Goal: Transaction & Acquisition: Purchase product/service

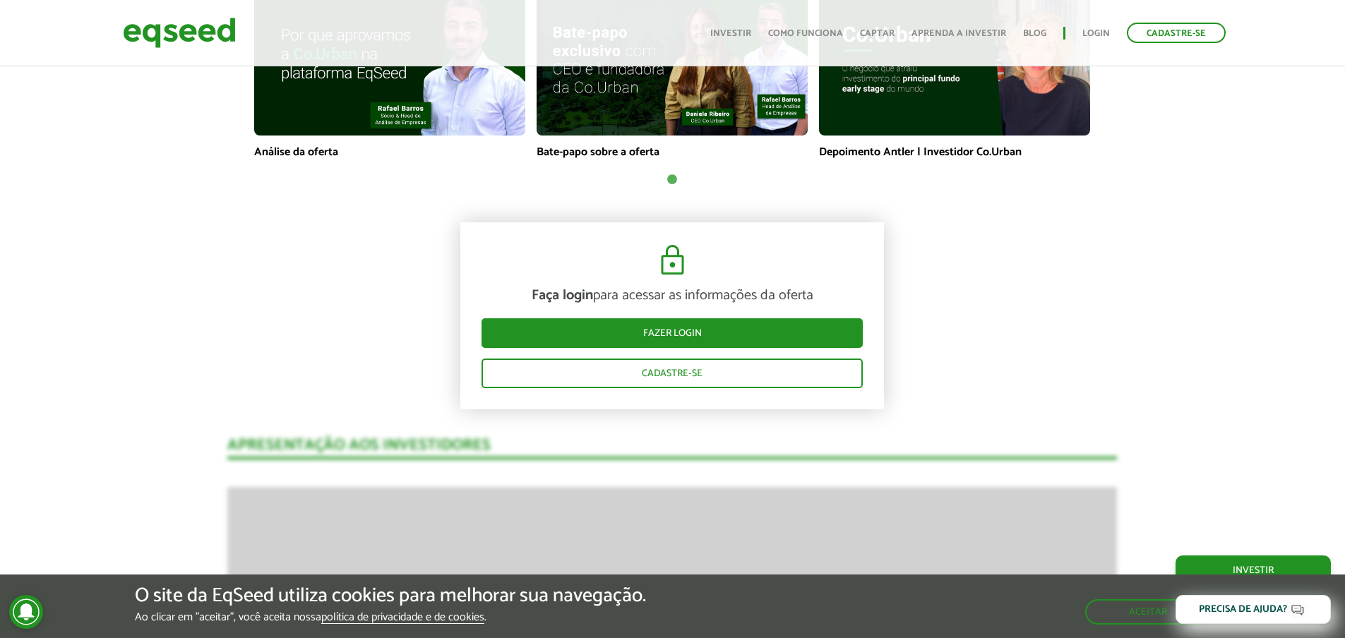
scroll to position [1195, 0]
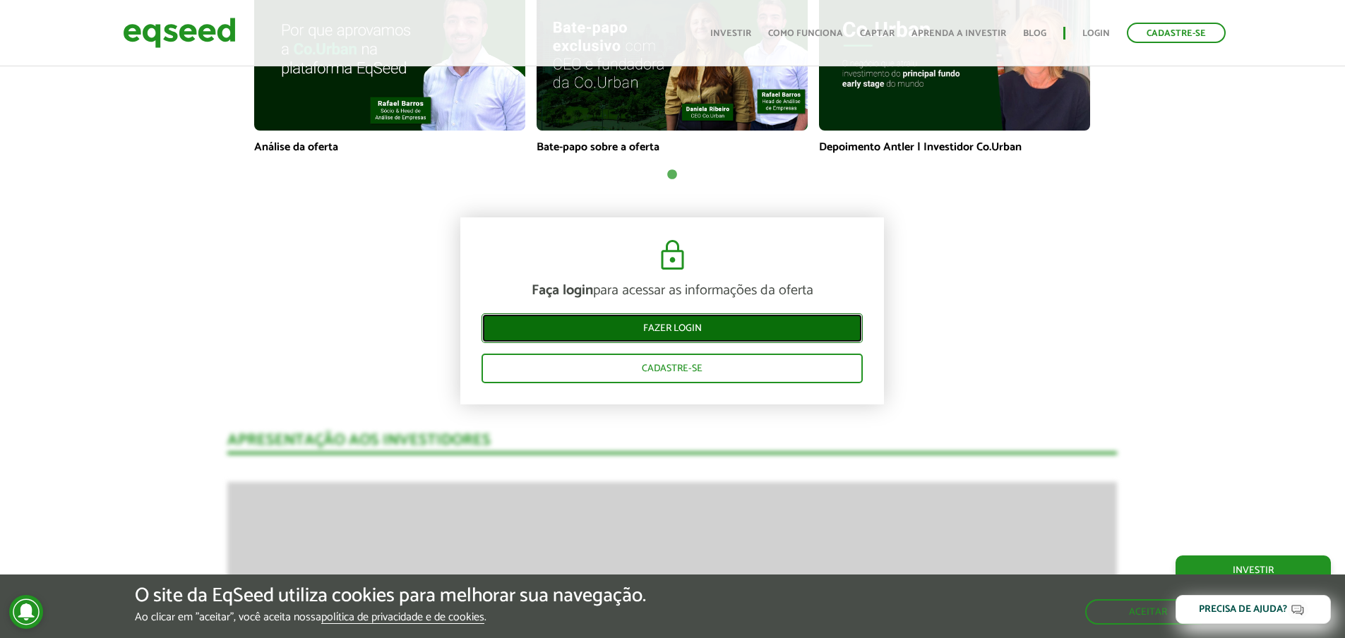
click at [656, 335] on link "Fazer login" at bounding box center [672, 328] width 381 height 30
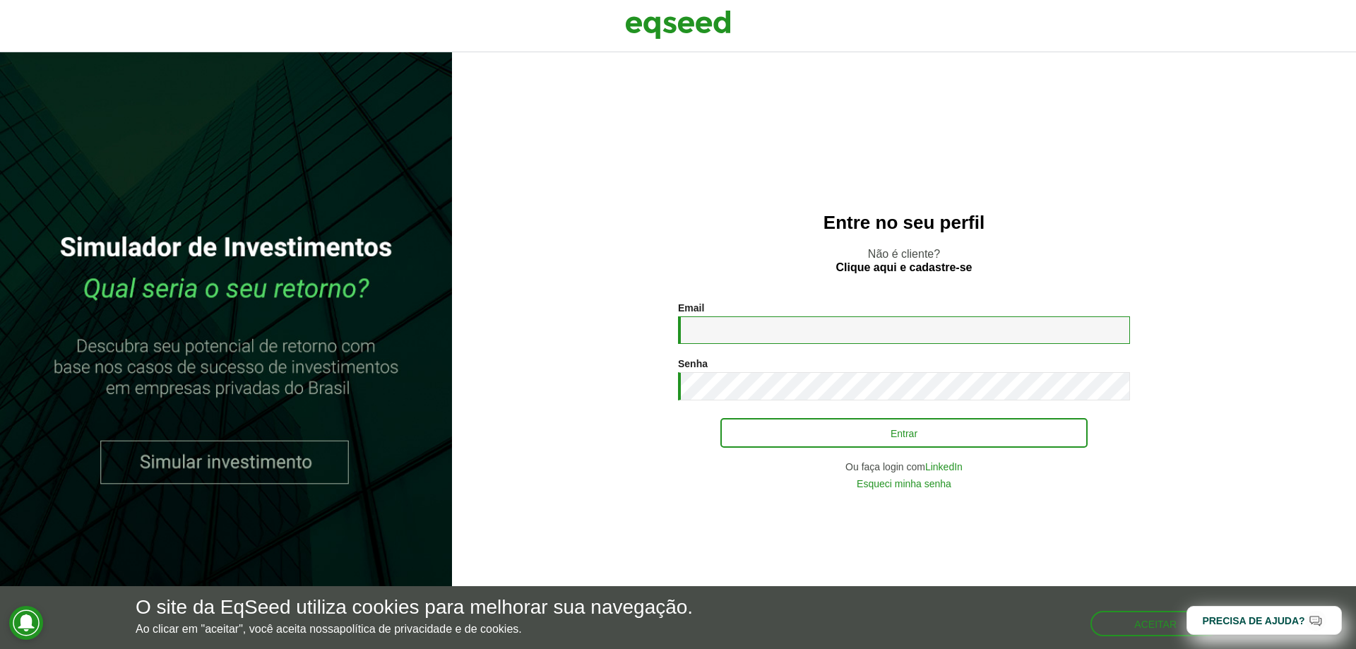
type input "**********"
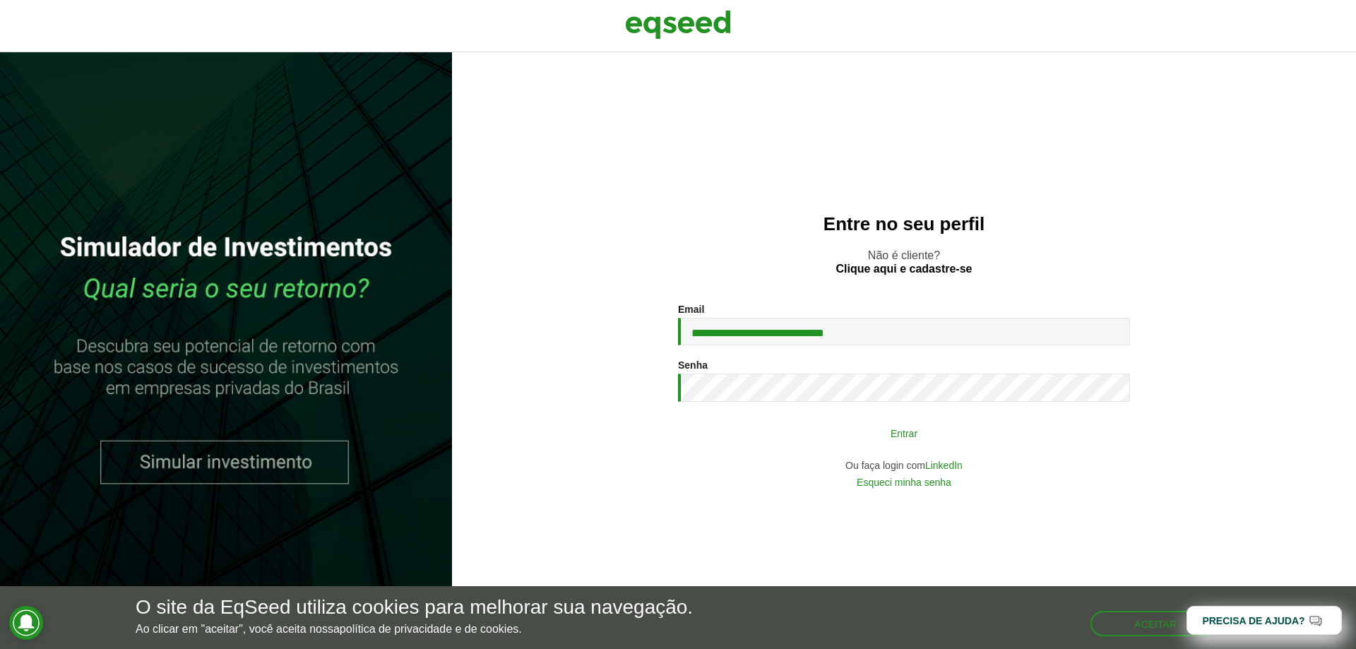
click at [852, 431] on button "Entrar" at bounding box center [903, 432] width 367 height 27
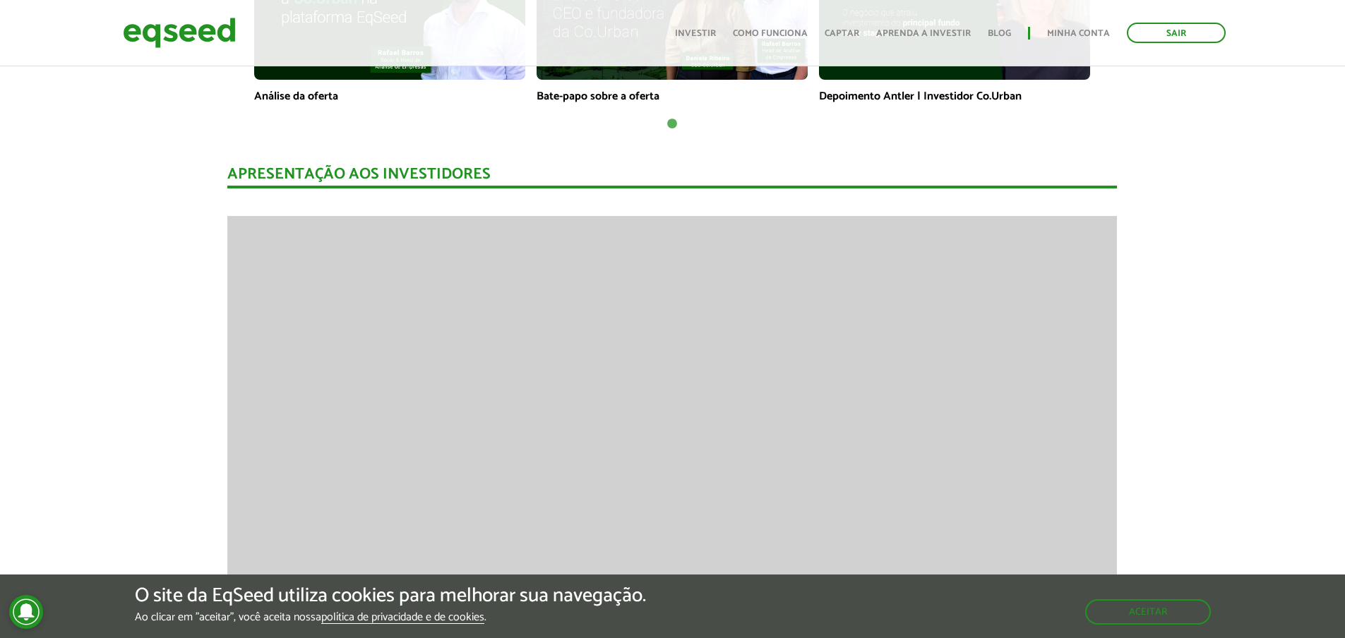
scroll to position [1911, 0]
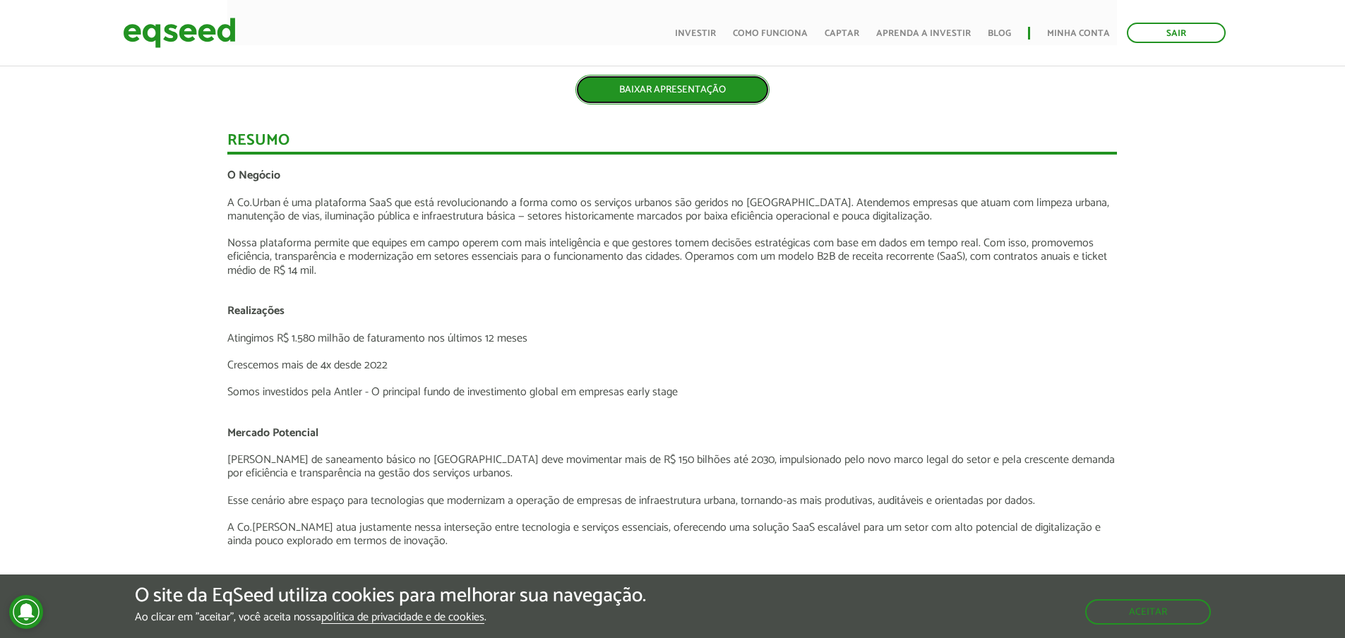
click at [688, 96] on link "BAIXAR APRESENTAÇÃO" at bounding box center [672, 90] width 194 height 30
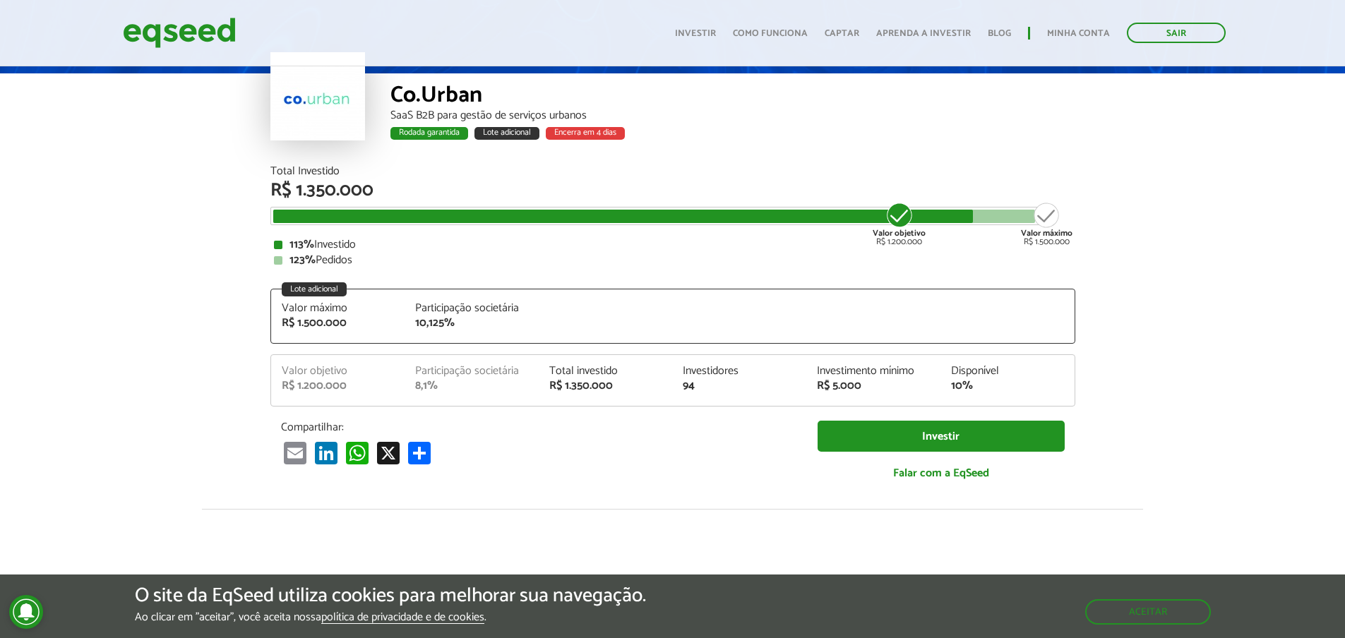
scroll to position [65, 0]
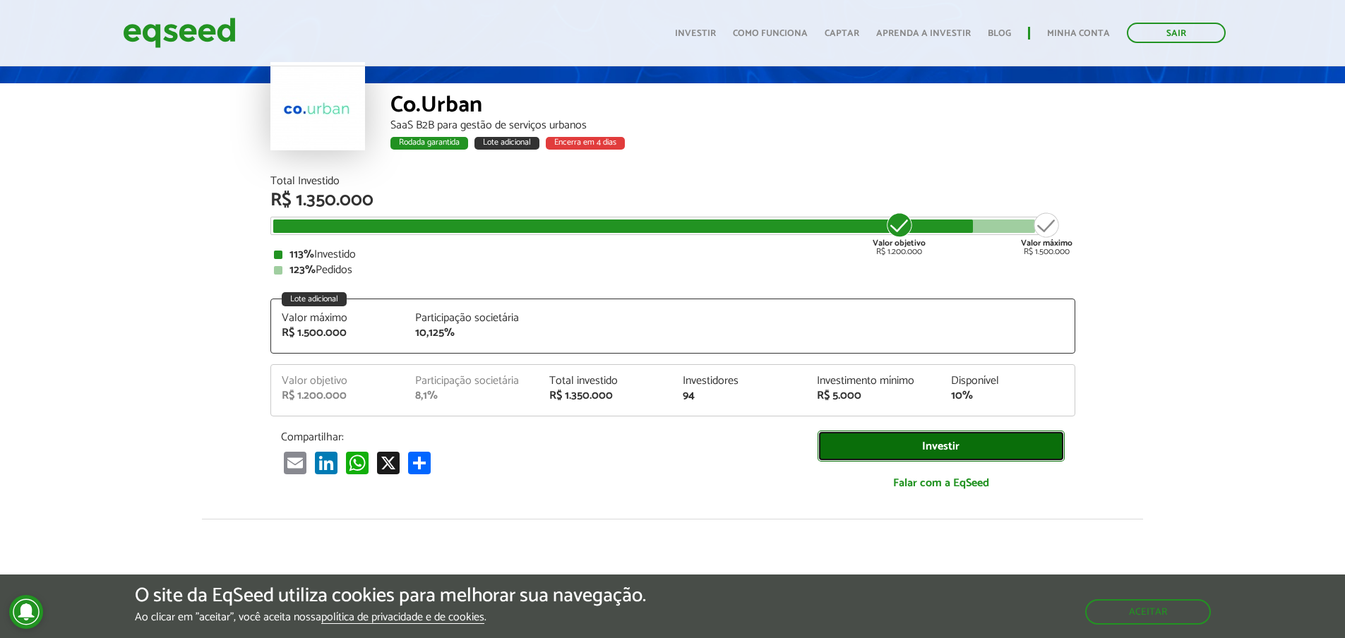
click at [883, 441] on link "Investir" at bounding box center [941, 447] width 247 height 32
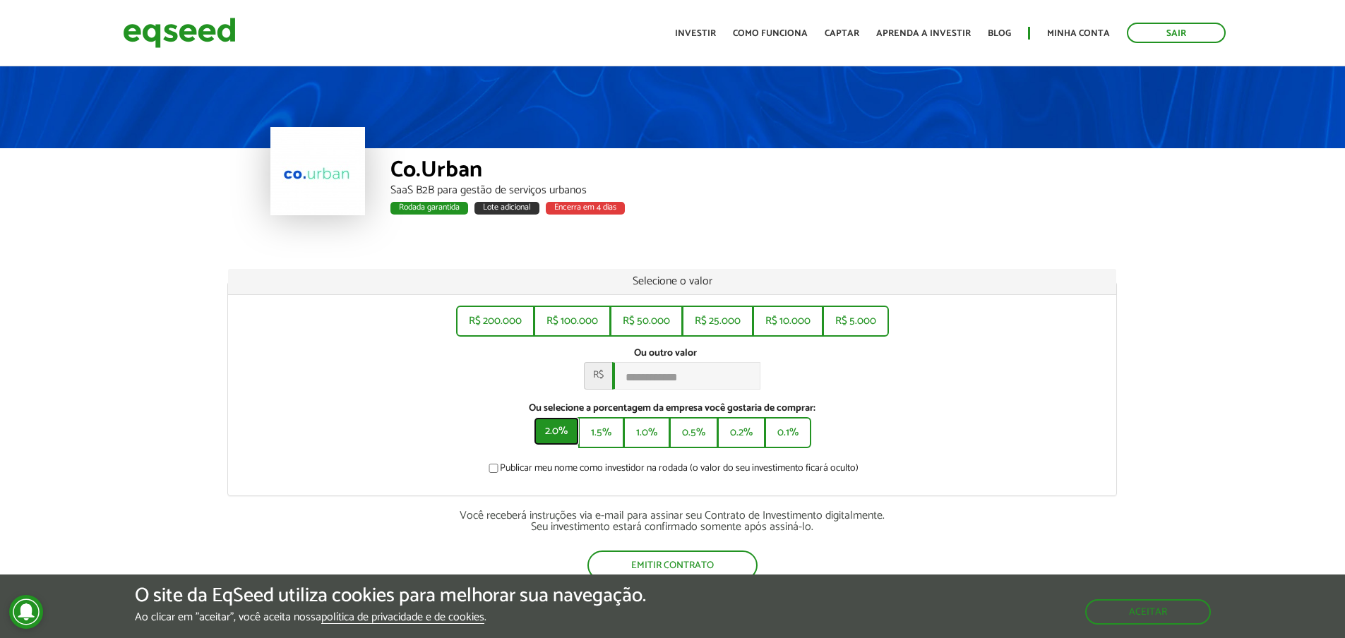
click at [558, 446] on button "2.0%" at bounding box center [556, 431] width 45 height 28
click at [787, 446] on button "0.1%" at bounding box center [789, 431] width 44 height 28
type input "******"
click at [222, 29] on img at bounding box center [179, 32] width 113 height 37
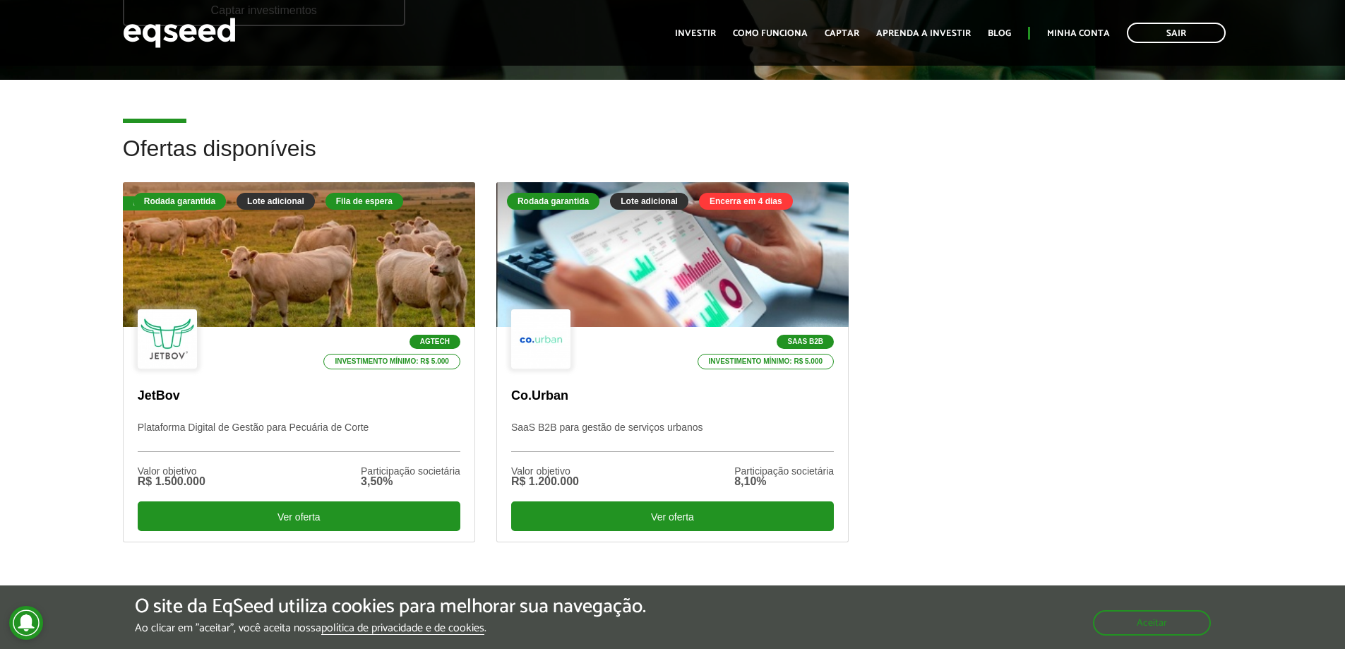
scroll to position [330, 0]
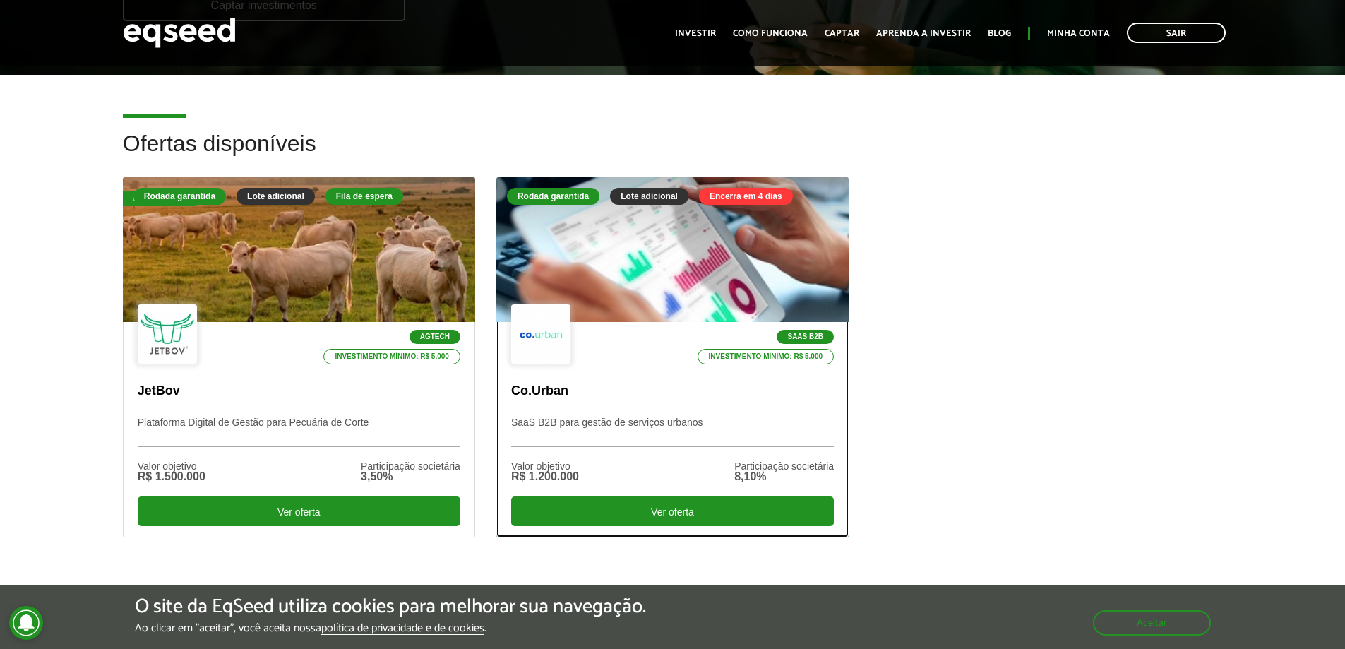
click at [727, 258] on div at bounding box center [672, 250] width 423 height 174
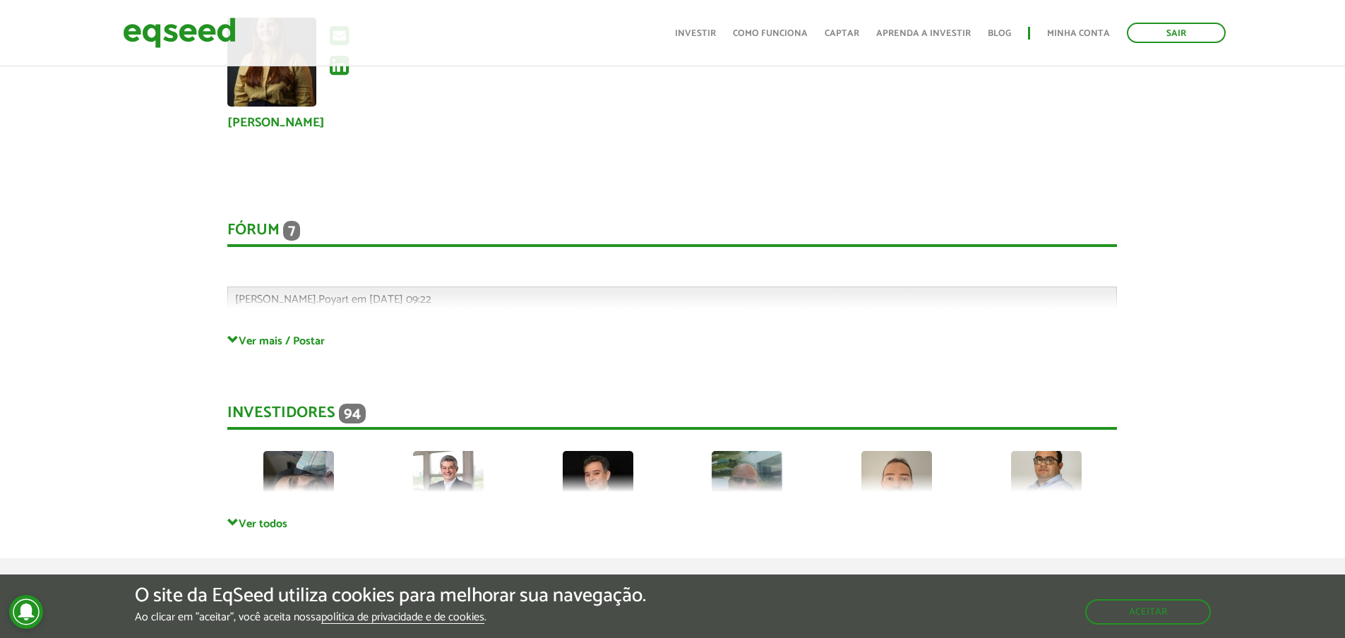
scroll to position [3279, 0]
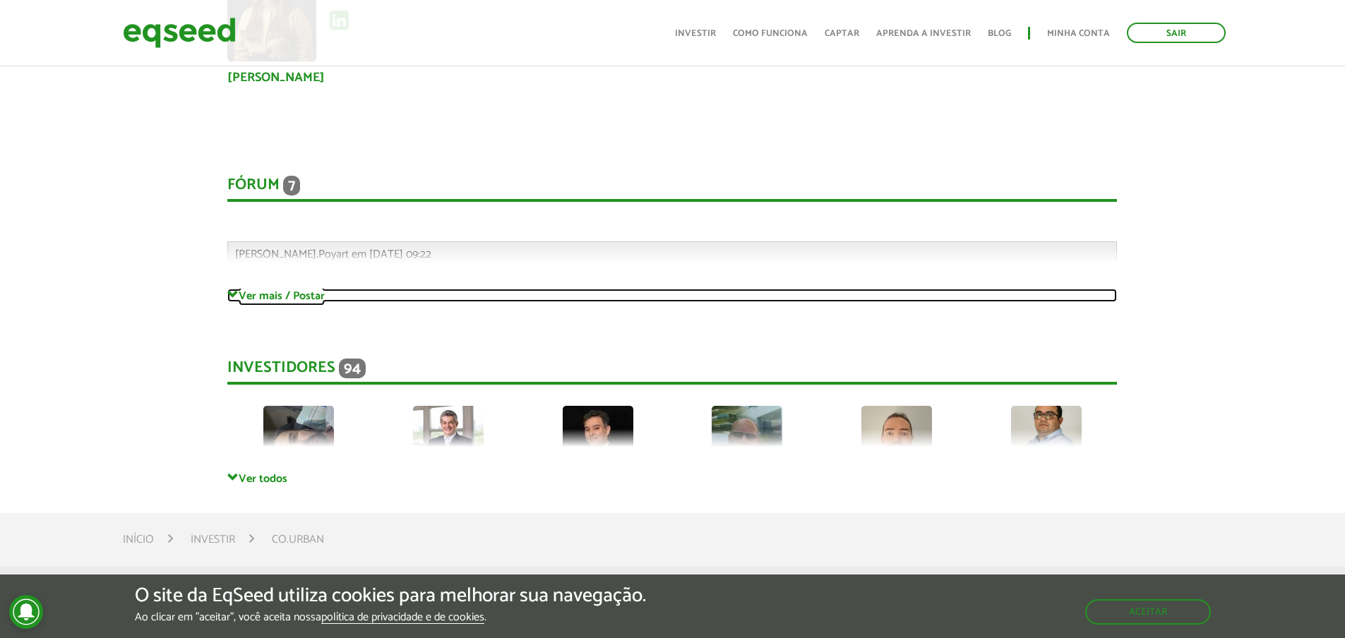
click at [318, 292] on link "Ver mais / Postar" at bounding box center [672, 295] width 890 height 13
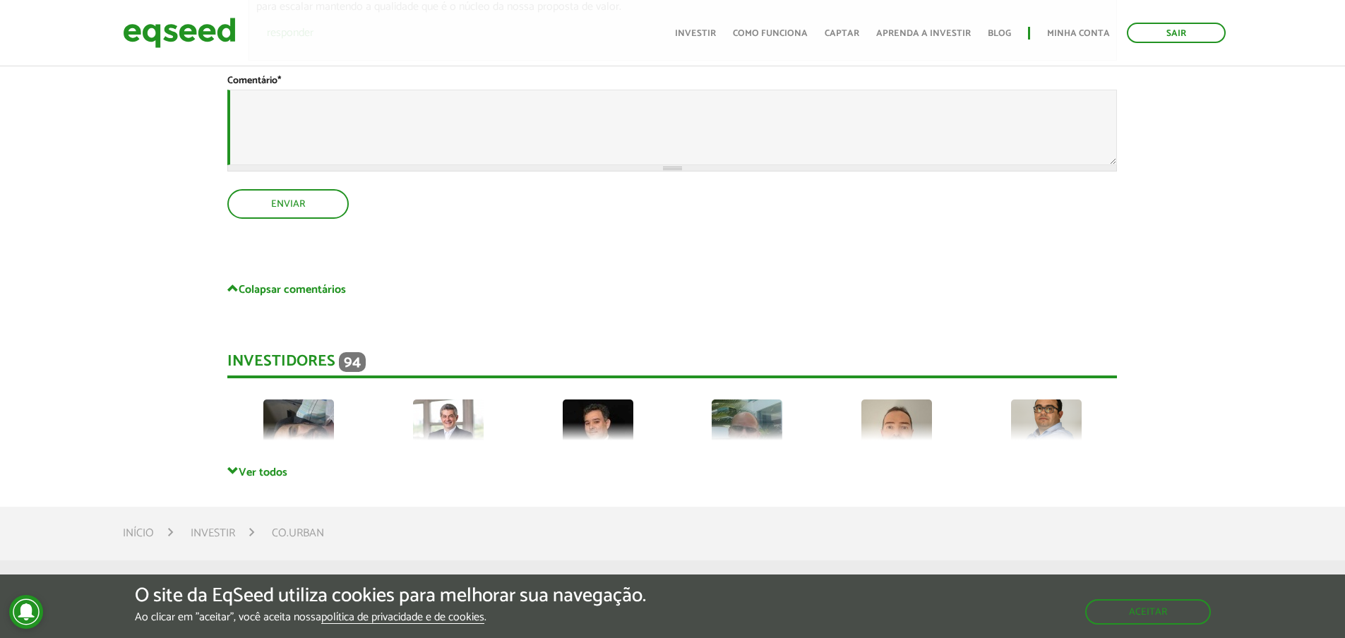
scroll to position [4694, 0]
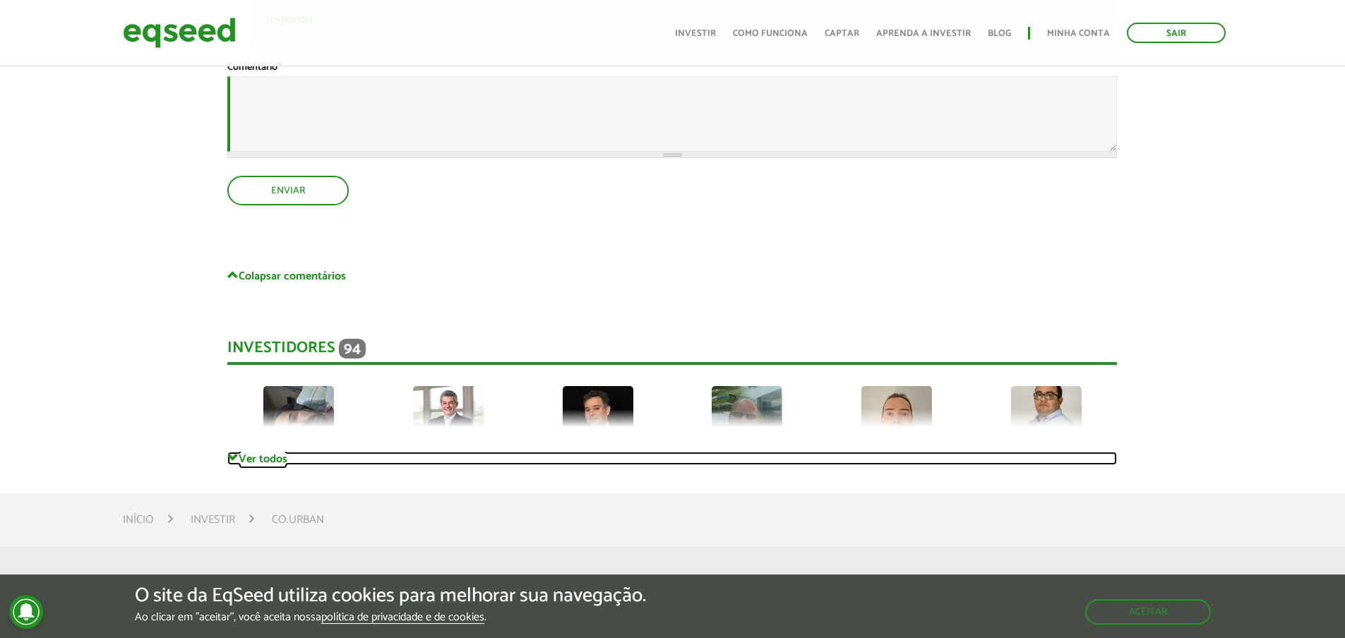
click at [253, 458] on link "Ver todos" at bounding box center [672, 458] width 890 height 13
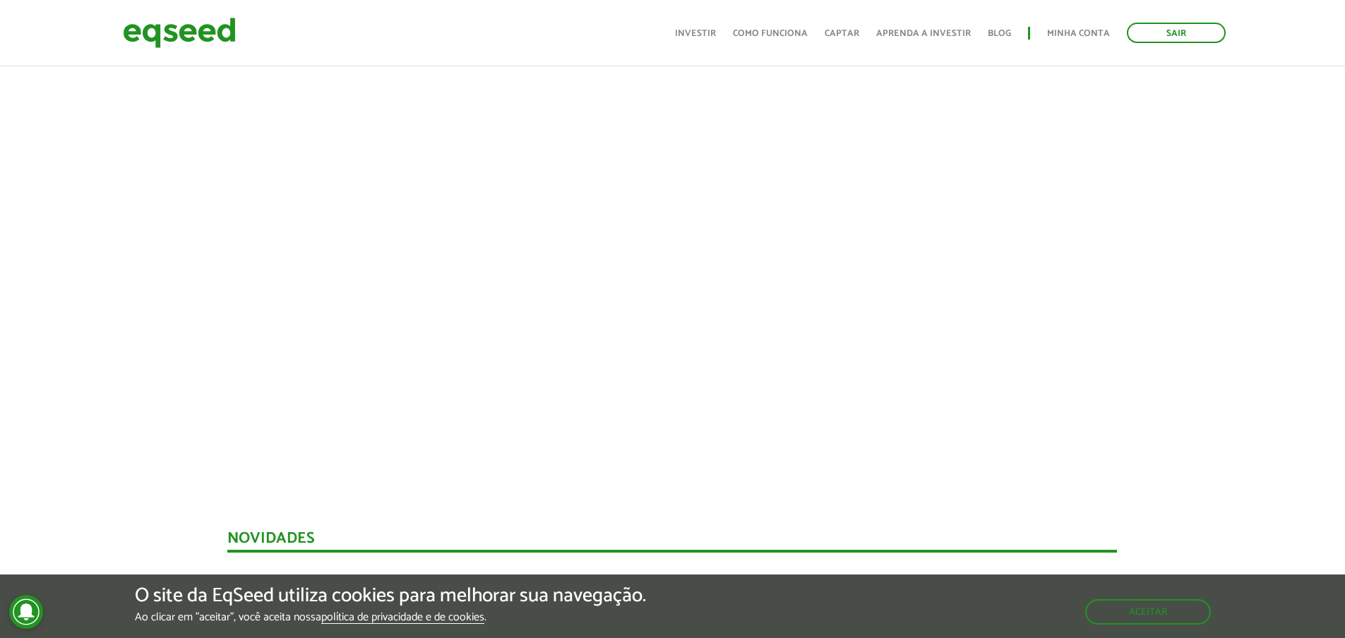
scroll to position [0, 0]
